Goal: Information Seeking & Learning: Find specific fact

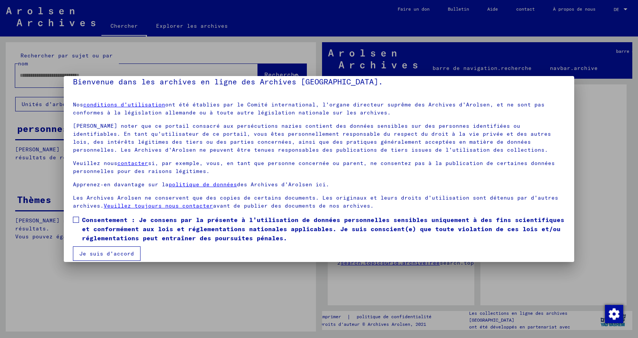
scroll to position [17, 0]
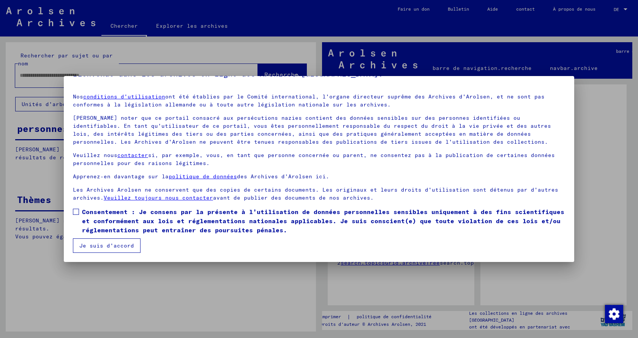
click at [119, 245] on font "Je suis d'accord" at bounding box center [106, 245] width 55 height 7
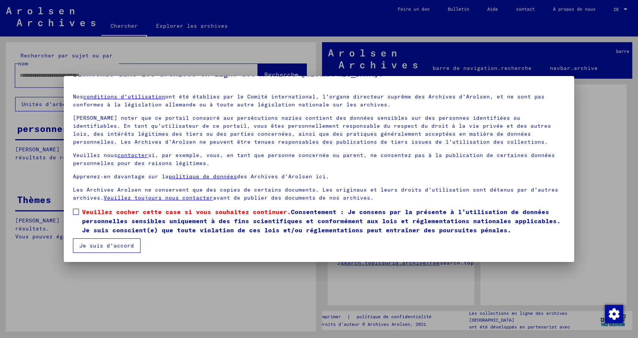
click at [76, 210] on span at bounding box center [76, 212] width 6 height 6
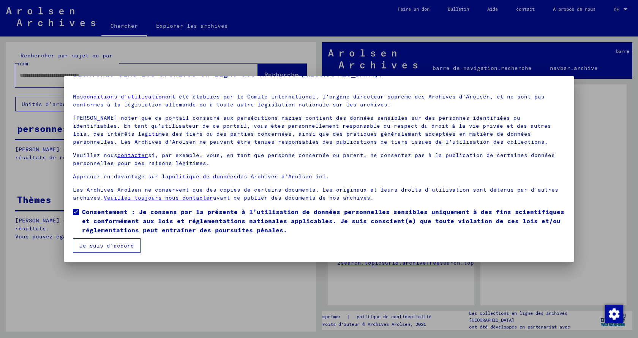
click at [117, 243] on font "Je suis d'accord" at bounding box center [106, 245] width 55 height 7
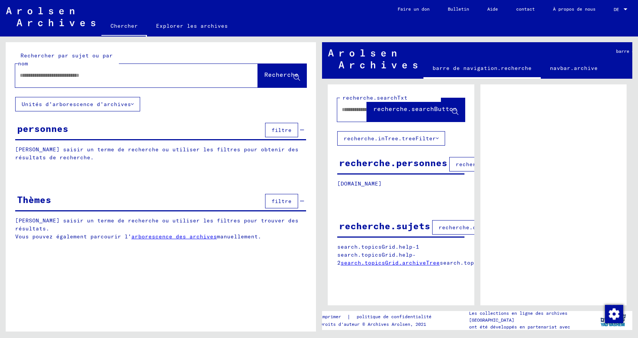
click at [30, 73] on input "text" at bounding box center [130, 75] width 220 height 8
click at [295, 77] on icon at bounding box center [297, 77] width 6 height 6
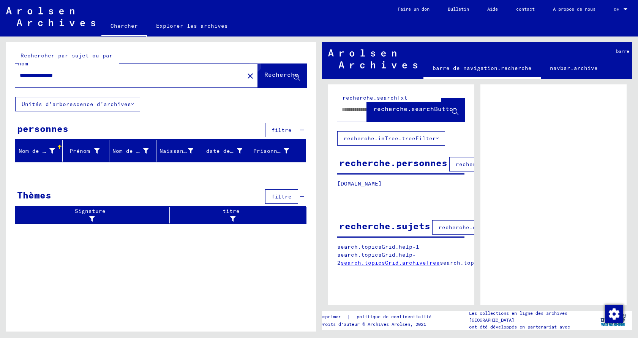
click at [297, 75] on icon at bounding box center [297, 77] width 6 height 6
click at [37, 149] on font "Nom de famille" at bounding box center [43, 150] width 48 height 7
click at [103, 74] on input "**********" at bounding box center [130, 75] width 220 height 8
click at [282, 74] on font "Recherche" at bounding box center [281, 75] width 34 height 8
click at [103, 77] on input "**********" at bounding box center [130, 75] width 220 height 8
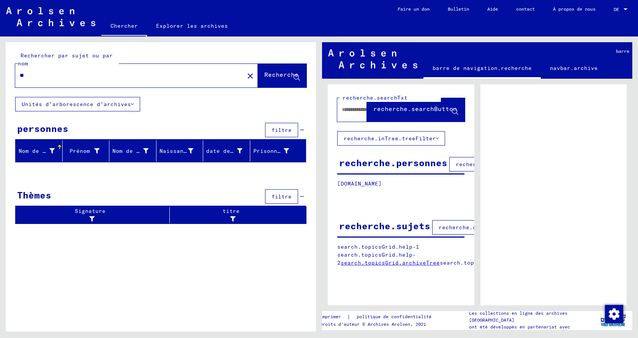
type input "*"
type input "**********"
click at [270, 74] on font "Recherche" at bounding box center [281, 75] width 34 height 8
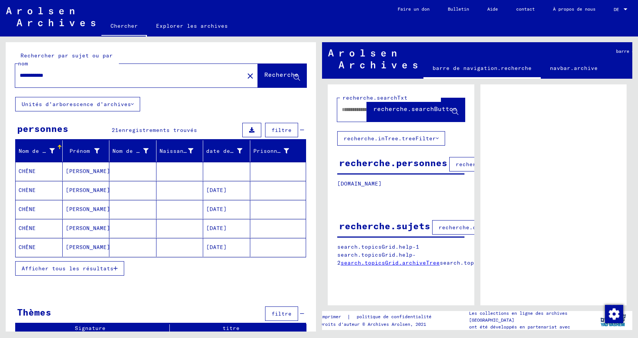
click at [261, 187] on mat-cell at bounding box center [278, 190] width 56 height 19
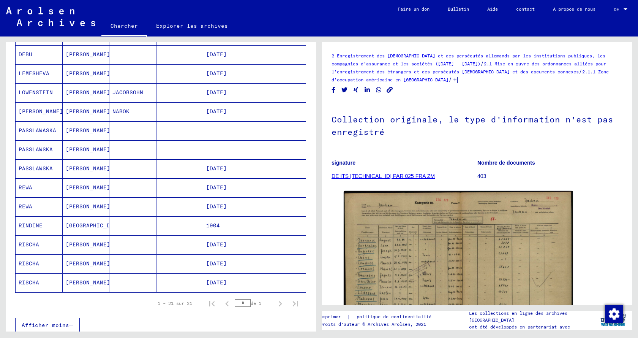
scroll to position [326, 0]
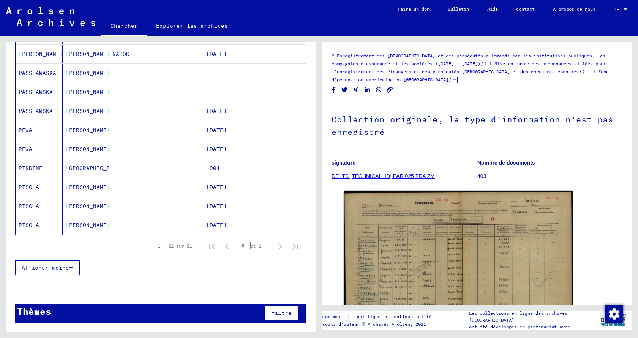
click at [275, 313] on font "filtre" at bounding box center [282, 312] width 20 height 7
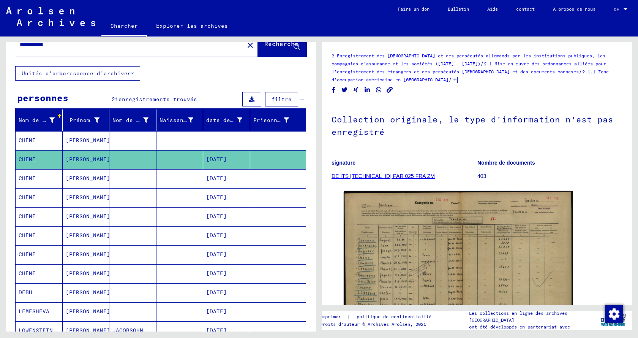
scroll to position [114, 0]
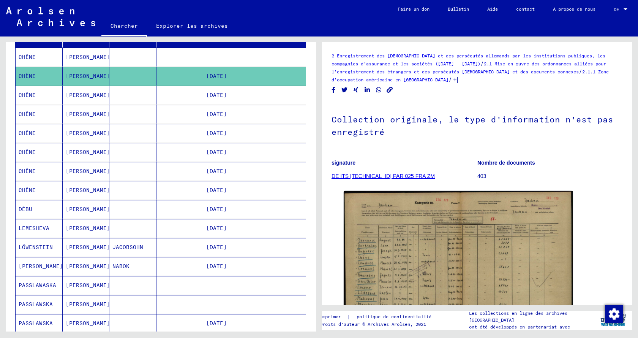
click at [269, 95] on mat-cell at bounding box center [278, 95] width 56 height 19
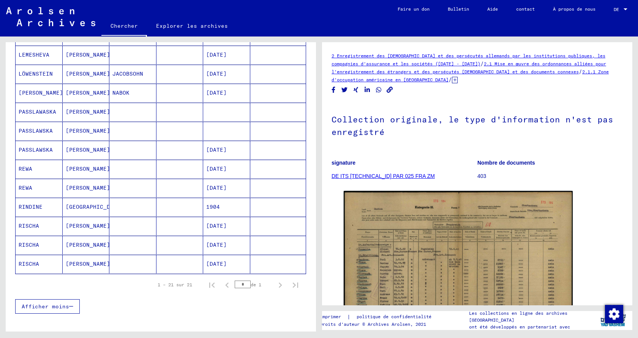
scroll to position [342, 0]
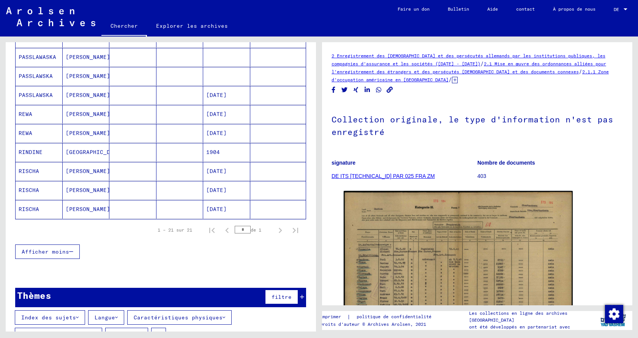
click at [272, 293] on font "filtre" at bounding box center [282, 296] width 20 height 7
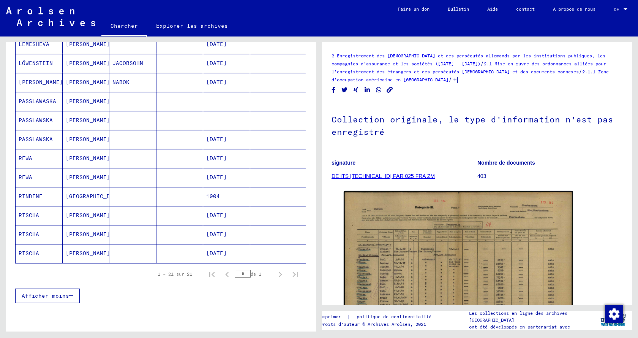
scroll to position [212, 0]
